Goal: Task Accomplishment & Management: Use online tool/utility

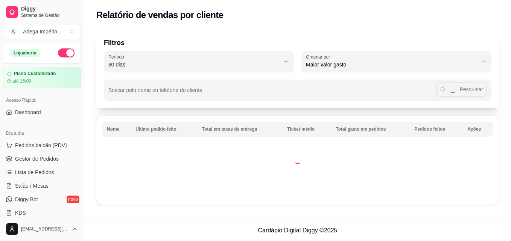
select select "30"
select select "HIGHEST_TOTAL_SPENT_WITH_ORDERS"
click at [34, 146] on span "Pedidos balcão (PDV)" at bounding box center [41, 146] width 52 height 8
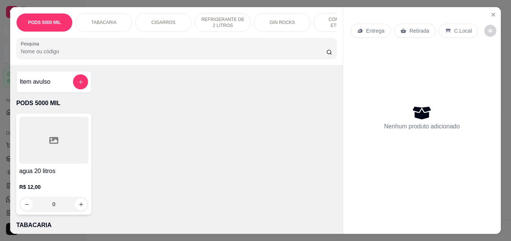
click at [415, 27] on p "Retirada" at bounding box center [419, 31] width 20 height 8
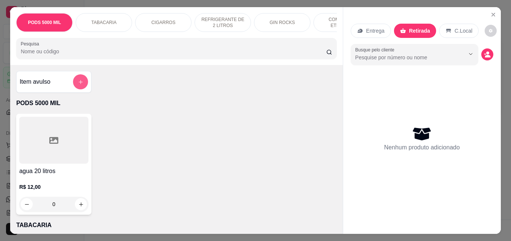
click at [75, 80] on button "add-separate-item" at bounding box center [80, 81] width 15 height 15
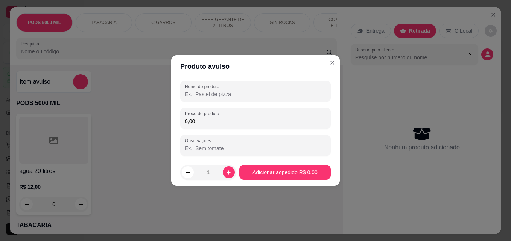
click at [215, 94] on input "Nome do produto" at bounding box center [255, 95] width 141 height 8
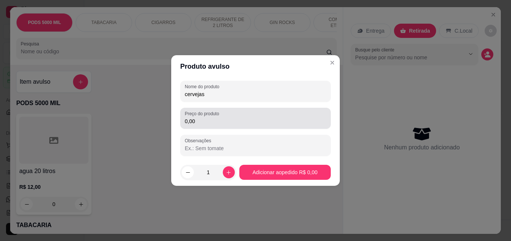
type input "cervejas"
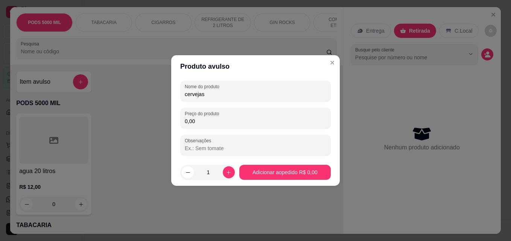
click at [221, 118] on input "0,00" at bounding box center [255, 122] width 141 height 8
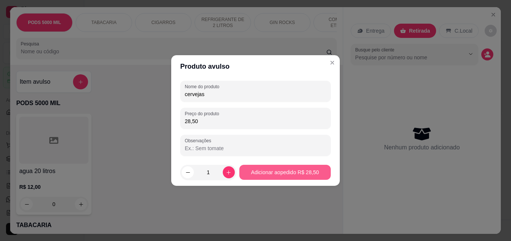
type input "28,50"
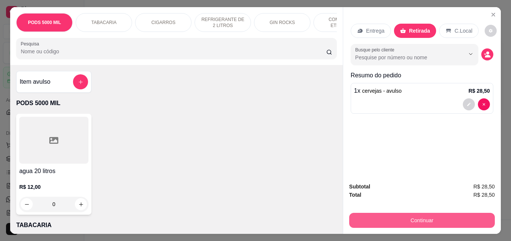
click at [399, 219] on button "Continuar" at bounding box center [422, 220] width 146 height 15
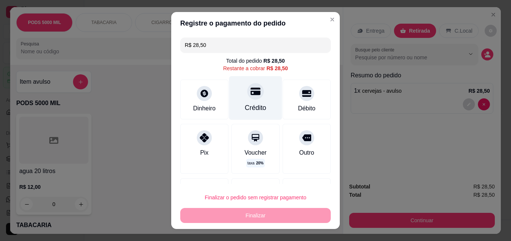
click at [253, 103] on div "Crédito" at bounding box center [255, 98] width 53 height 44
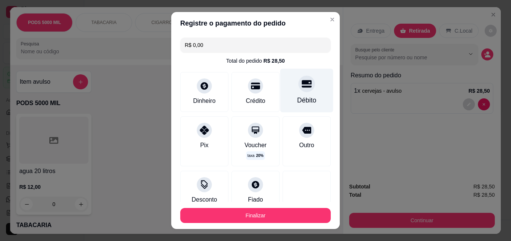
click at [284, 96] on div "Débito" at bounding box center [306, 91] width 53 height 44
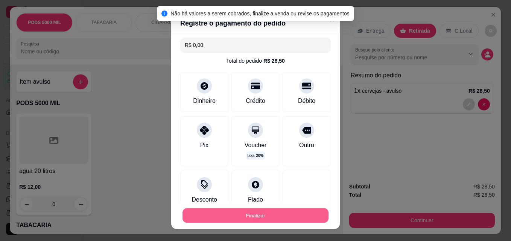
click at [256, 215] on button "Finalizar" at bounding box center [255, 216] width 146 height 15
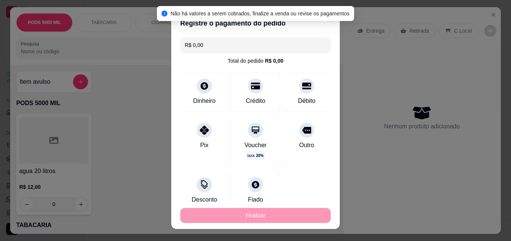
type input "-R$ 28,50"
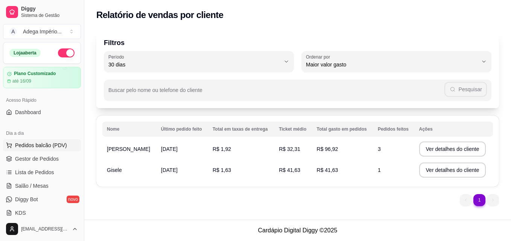
click at [52, 144] on span "Pedidos balcão (PDV)" at bounding box center [41, 146] width 52 height 8
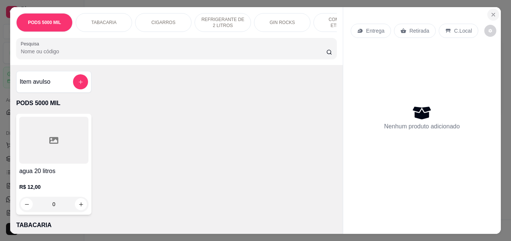
click at [490, 12] on icon "Close" at bounding box center [493, 15] width 6 height 6
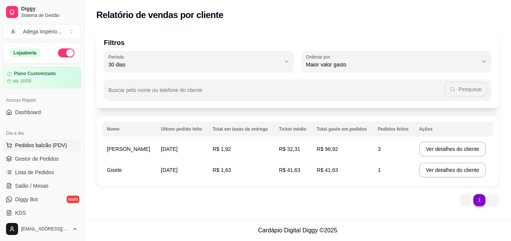
click at [36, 142] on span "Pedidos balcão (PDV)" at bounding box center [41, 146] width 52 height 8
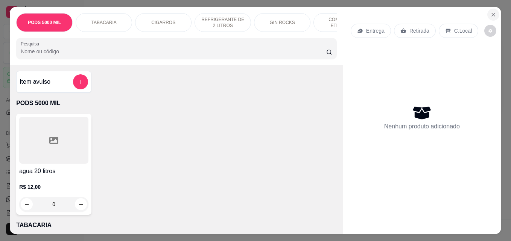
click at [490, 12] on icon "Close" at bounding box center [493, 15] width 6 height 6
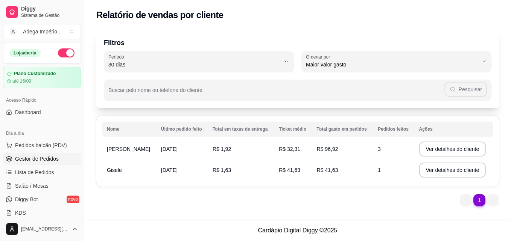
click at [42, 161] on span "Gestor de Pedidos" at bounding box center [37, 159] width 44 height 8
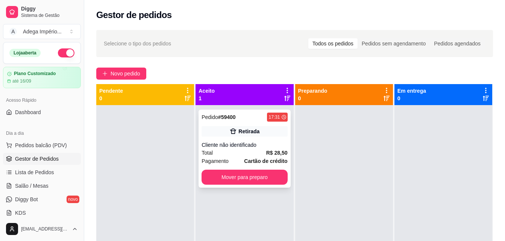
click at [251, 144] on div "Cliente não identificado" at bounding box center [245, 145] width 86 height 8
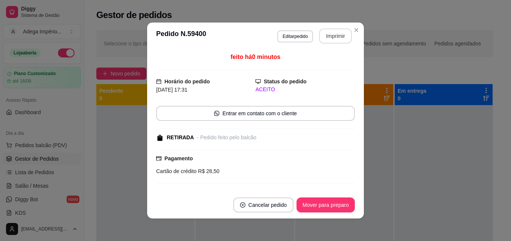
click at [332, 36] on button "Imprimir" at bounding box center [335, 36] width 33 height 15
click at [316, 208] on button "Mover para preparo" at bounding box center [325, 205] width 56 height 15
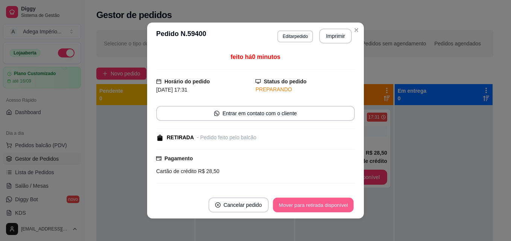
click at [316, 208] on button "Mover para retirada disponível" at bounding box center [313, 205] width 80 height 15
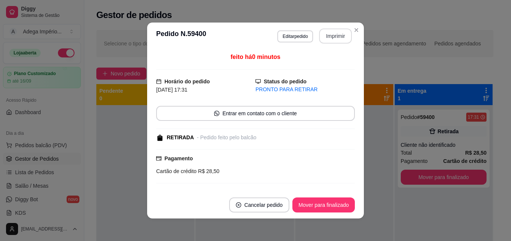
click at [326, 37] on button "Imprimir" at bounding box center [335, 36] width 33 height 15
click at [304, 205] on button "Mover para finalizado" at bounding box center [323, 205] width 61 height 15
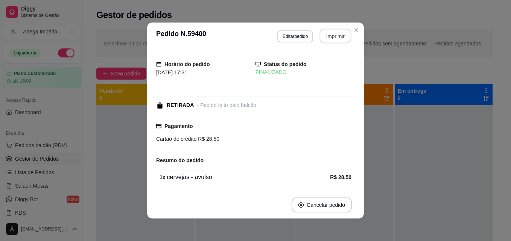
click at [325, 36] on button "Imprimir" at bounding box center [336, 36] width 32 height 15
